Goal: Transaction & Acquisition: Purchase product/service

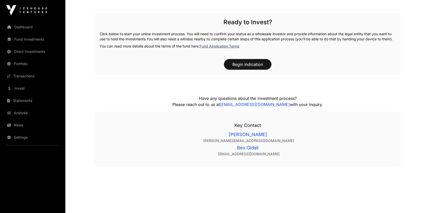
scroll to position [772, 0]
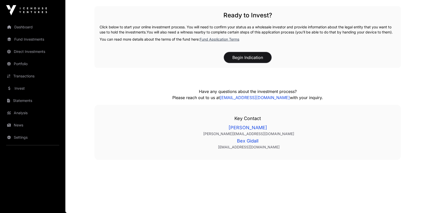
click at [252, 59] on button "Begin Indication" at bounding box center [247, 57] width 47 height 11
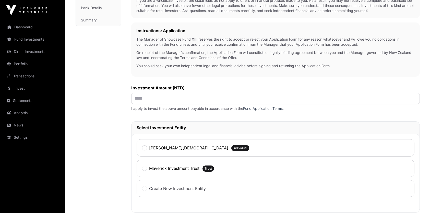
scroll to position [128, 0]
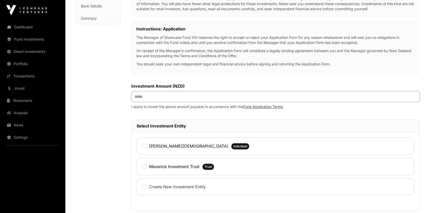
click at [180, 98] on input "text" at bounding box center [275, 96] width 289 height 11
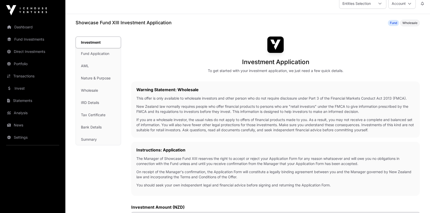
scroll to position [0, 0]
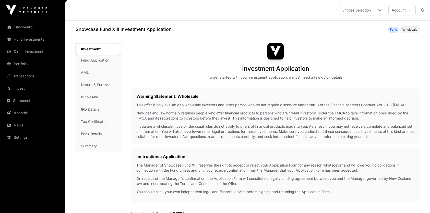
click at [23, 26] on link "Dashboard" at bounding box center [32, 26] width 57 height 11
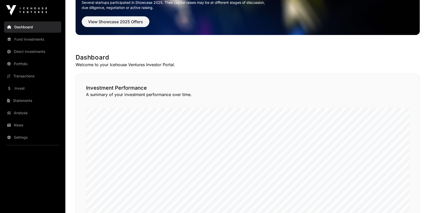
scroll to position [77, 0]
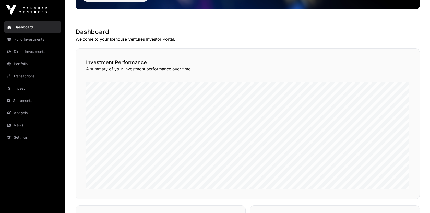
click at [19, 41] on link "Fund Investments" at bounding box center [32, 39] width 57 height 11
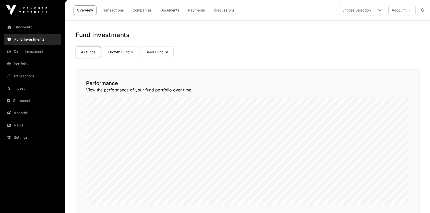
click at [33, 51] on link "Direct Investments" at bounding box center [32, 51] width 57 height 11
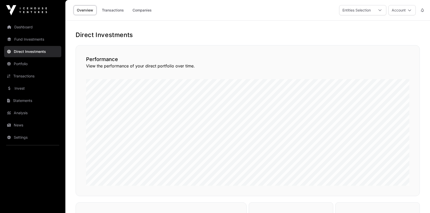
click at [25, 63] on link "Portfolio" at bounding box center [32, 63] width 57 height 11
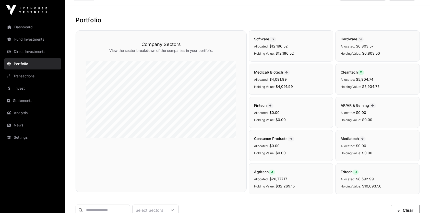
scroll to position [26, 0]
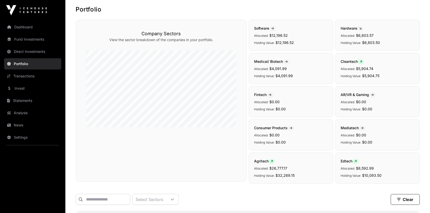
click at [20, 91] on link "Invest" at bounding box center [32, 88] width 57 height 11
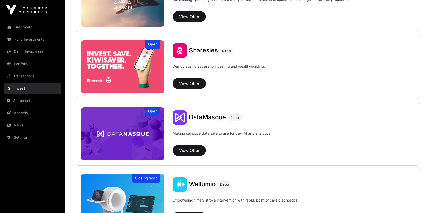
scroll to position [616, 0]
